Goal: Find specific page/section: Find specific page/section

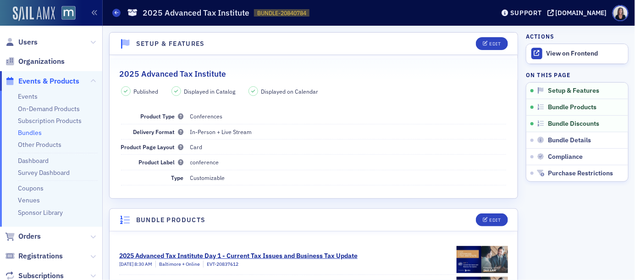
scroll to position [164, 0]
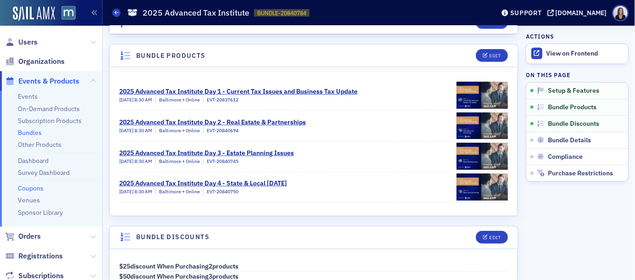
click at [34, 185] on link "Coupons" at bounding box center [31, 188] width 26 height 8
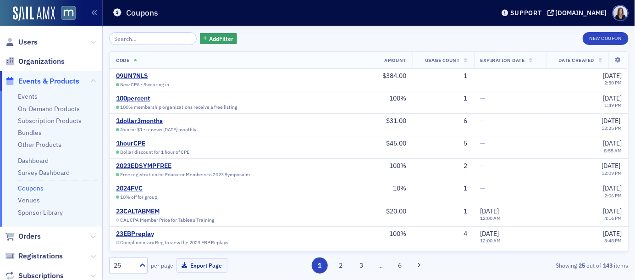
click at [135, 38] on input "search" at bounding box center [153, 38] width 88 height 13
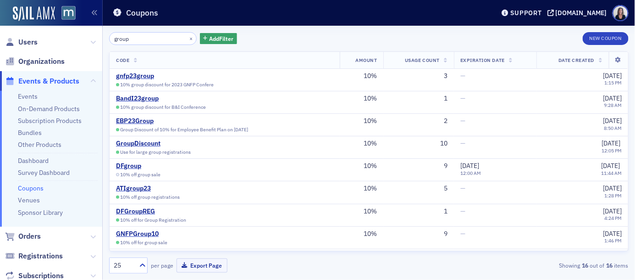
type input "group"
